Goal: Task Accomplishment & Management: Use online tool/utility

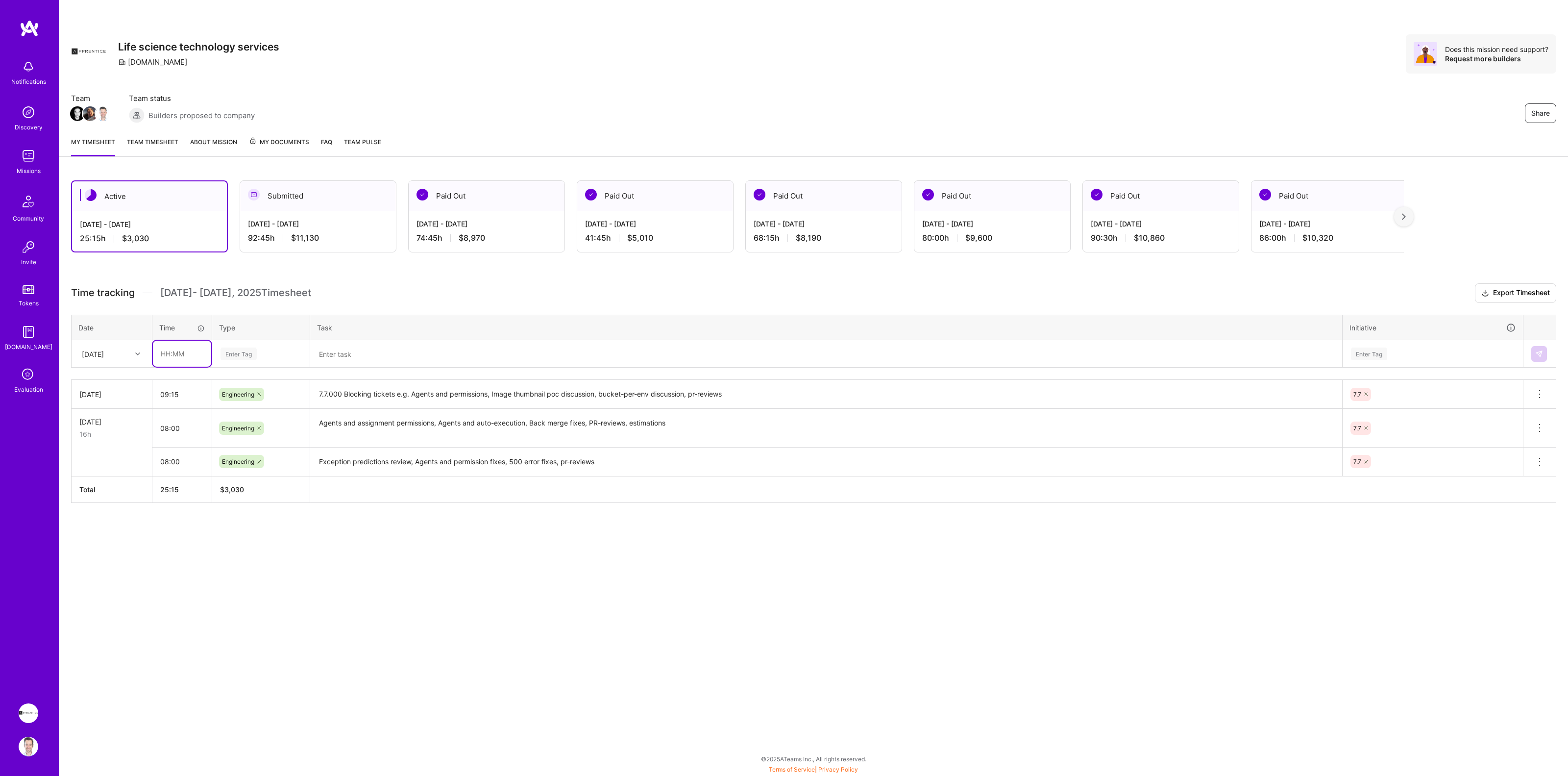
click at [173, 351] on input "text" at bounding box center [181, 353] width 59 height 26
type input "08:00"
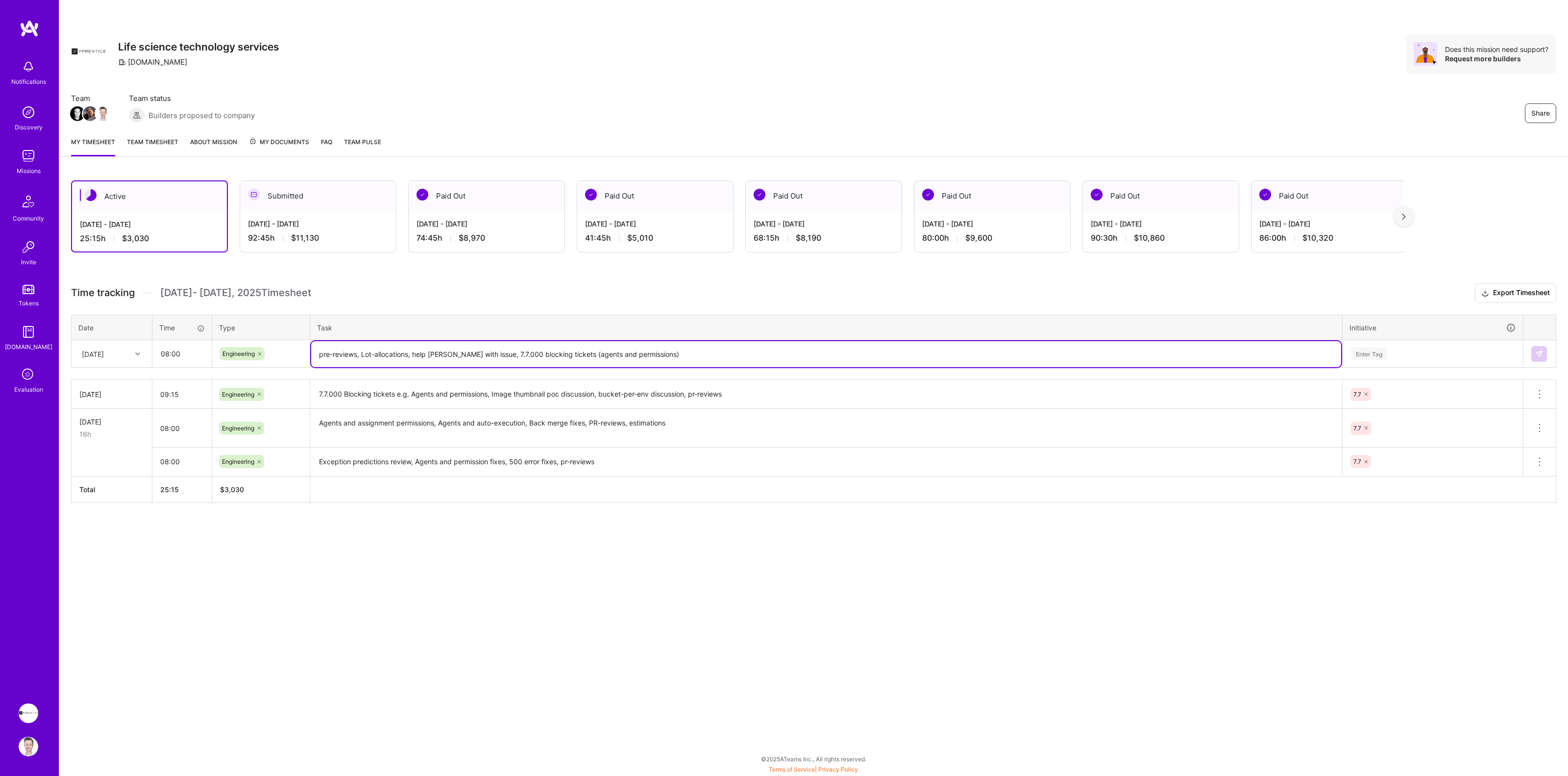
type textarea "pre-reviews, Lot-allocations, help [PERSON_NAME] with issue, 7.7.000 blocking t…"
click at [1370, 354] on div "Enter Tag" at bounding box center [1368, 353] width 36 height 15
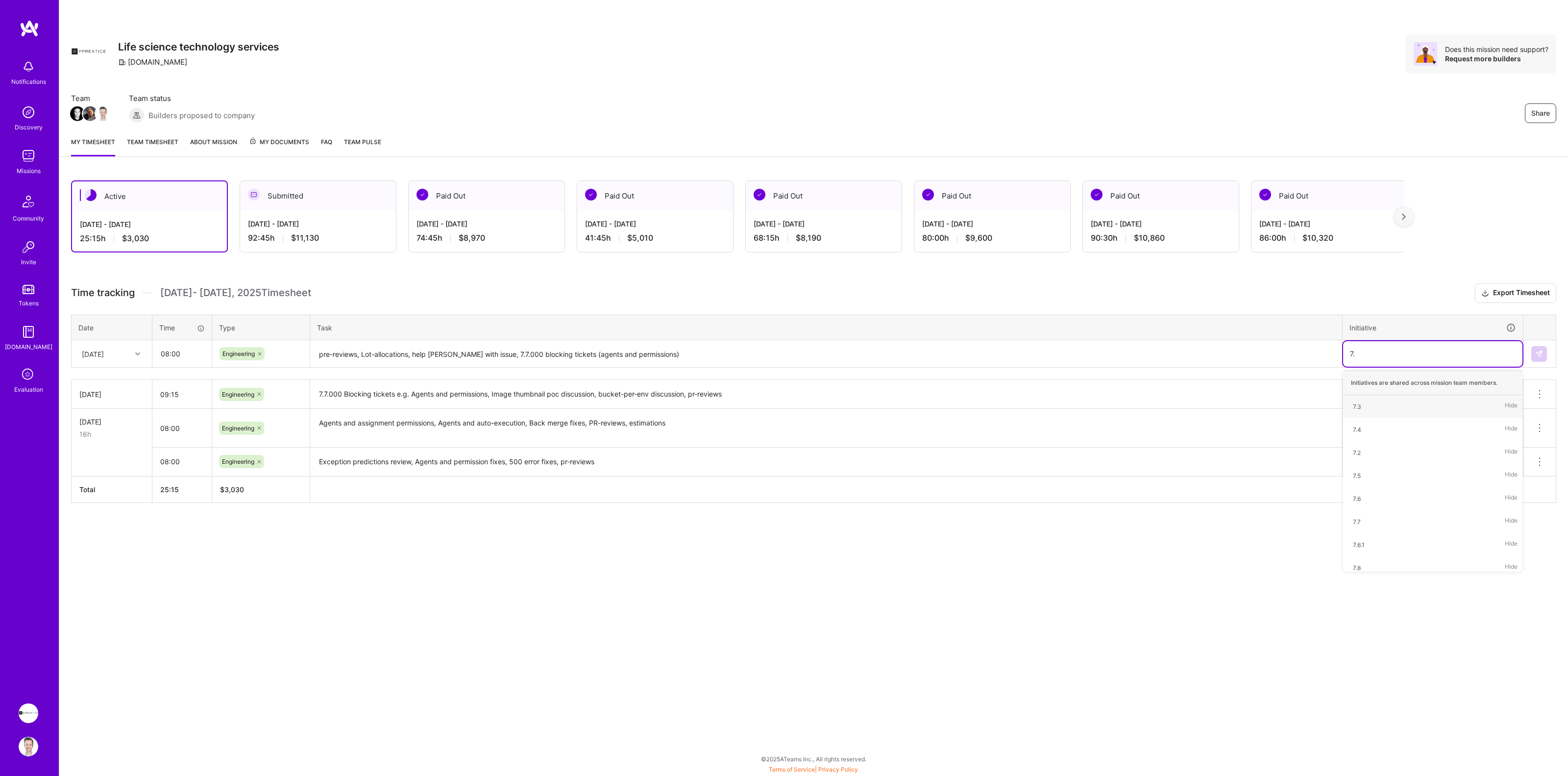
type input "7.7"
click at [1393, 406] on div "7.7 Hide" at bounding box center [1432, 406] width 179 height 23
click at [1542, 356] on button at bounding box center [1539, 354] width 16 height 16
